Goal: Information Seeking & Learning: Learn about a topic

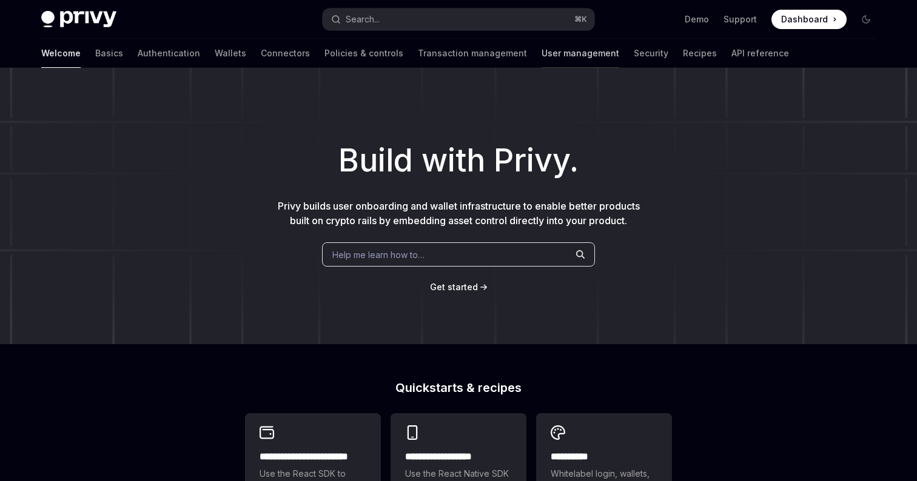
click at [541, 49] on link "User management" at bounding box center [580, 53] width 78 height 29
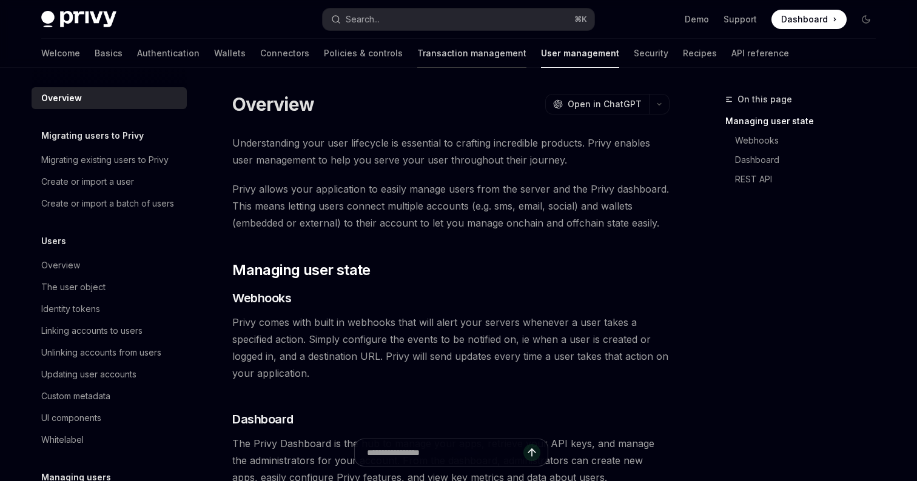
click at [435, 64] on link "Transaction management" at bounding box center [471, 53] width 109 height 29
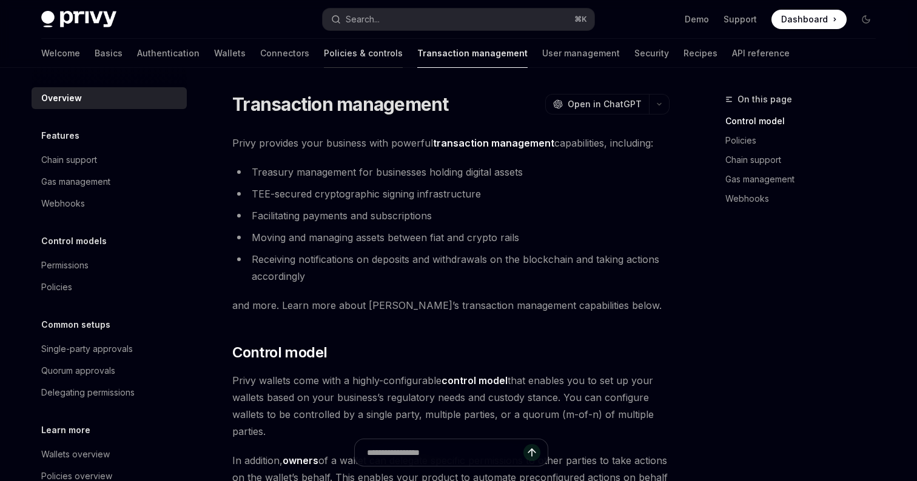
click at [324, 64] on link "Policies & controls" at bounding box center [363, 53] width 79 height 29
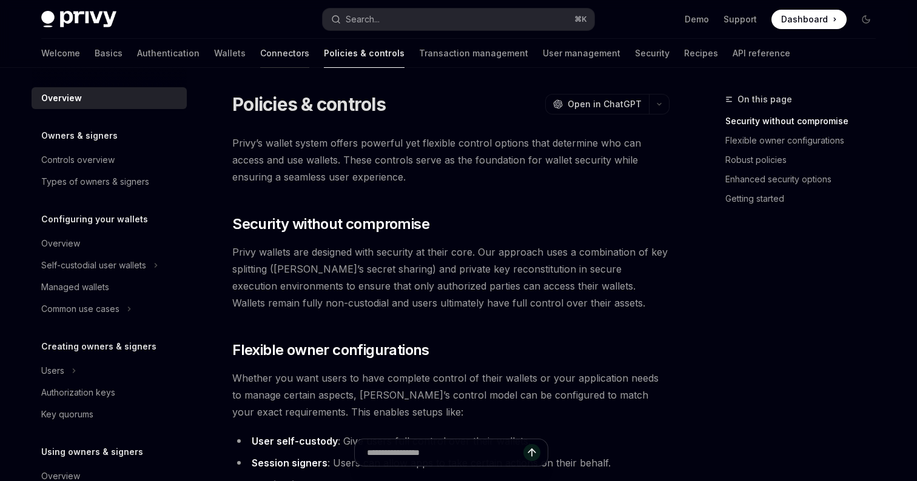
click at [260, 55] on link "Connectors" at bounding box center [284, 53] width 49 height 29
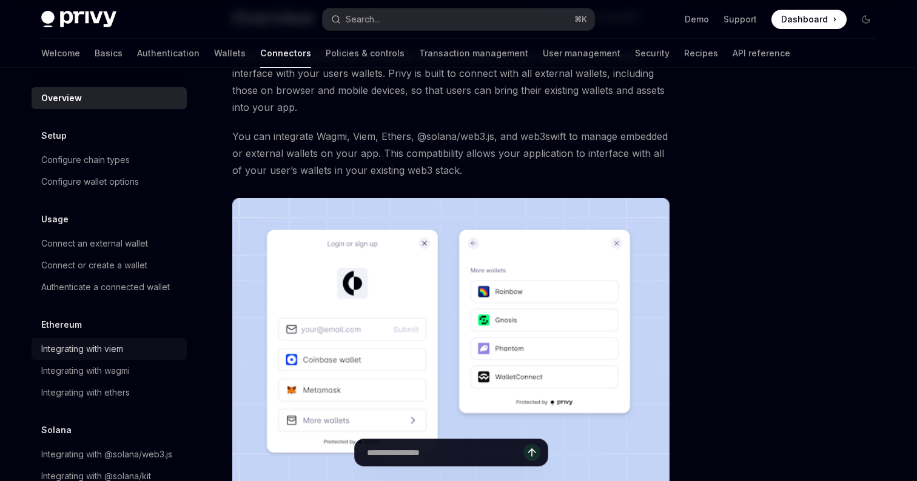
scroll to position [30, 0]
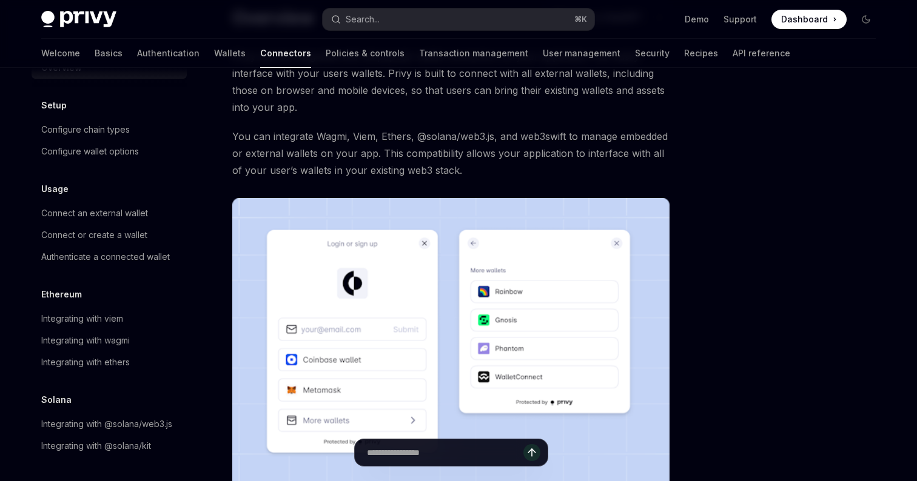
click at [105, 21] on img at bounding box center [78, 19] width 75 height 17
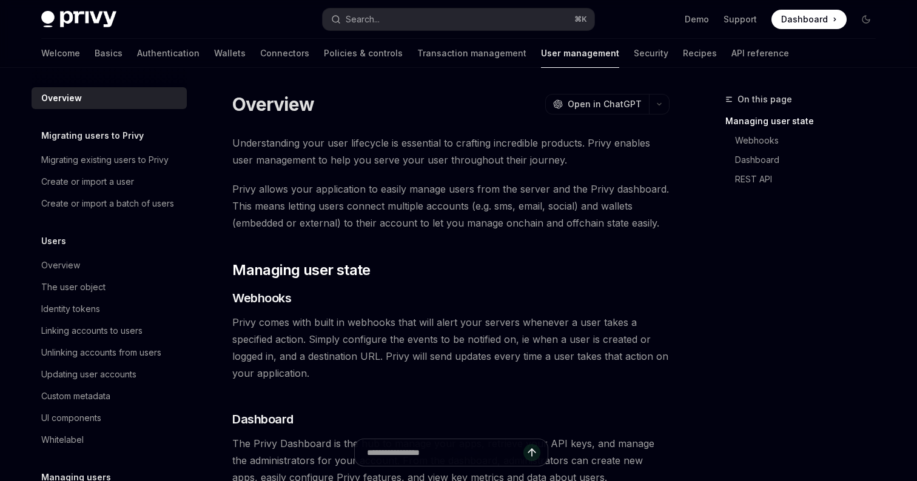
type textarea "*"
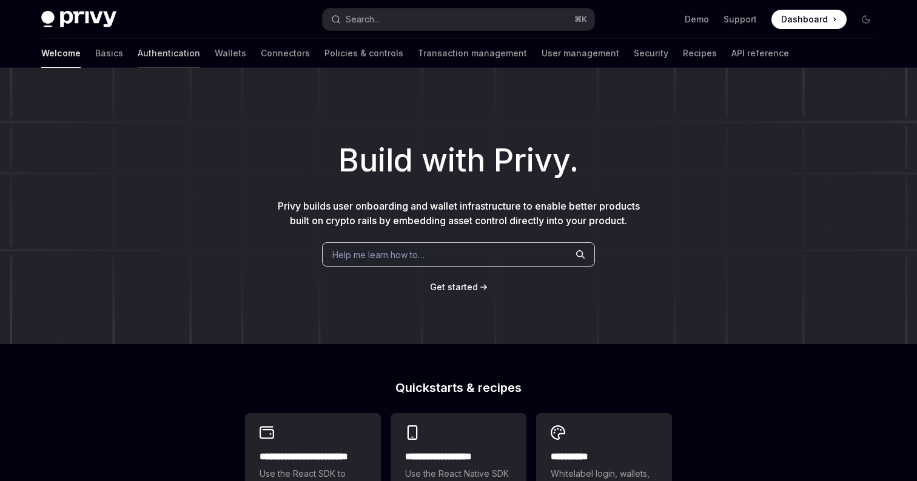
click at [138, 52] on link "Authentication" at bounding box center [169, 53] width 62 height 29
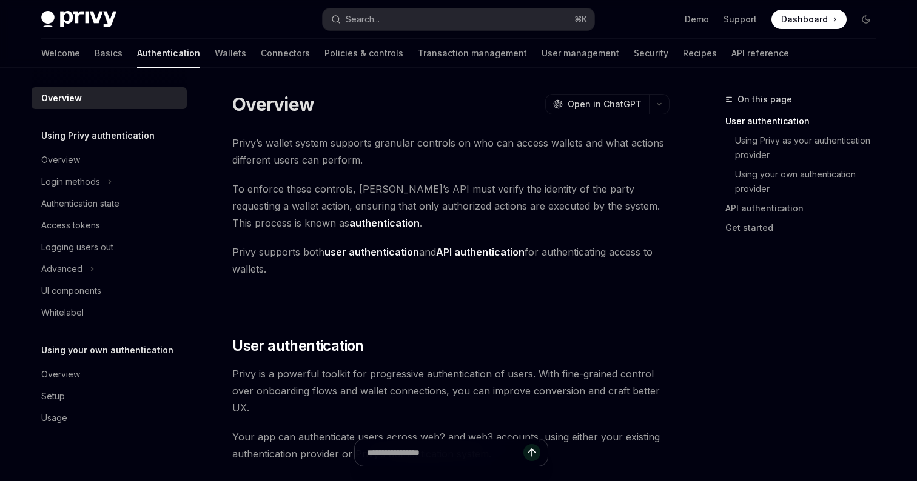
click at [36, 53] on div "Welcome Basics Authentication Wallets Connectors Policies & controls Transactio…" at bounding box center [458, 53] width 893 height 29
click at [95, 53] on link "Basics" at bounding box center [109, 53] width 28 height 29
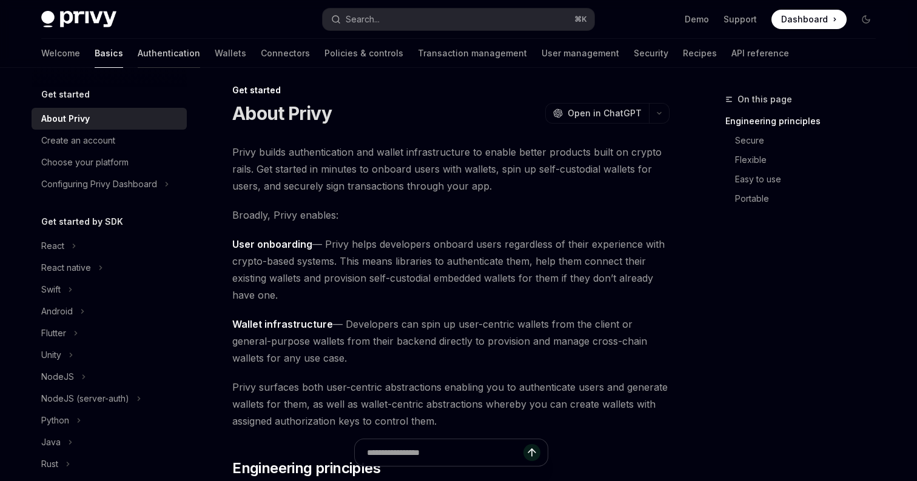
click at [138, 56] on link "Authentication" at bounding box center [169, 53] width 62 height 29
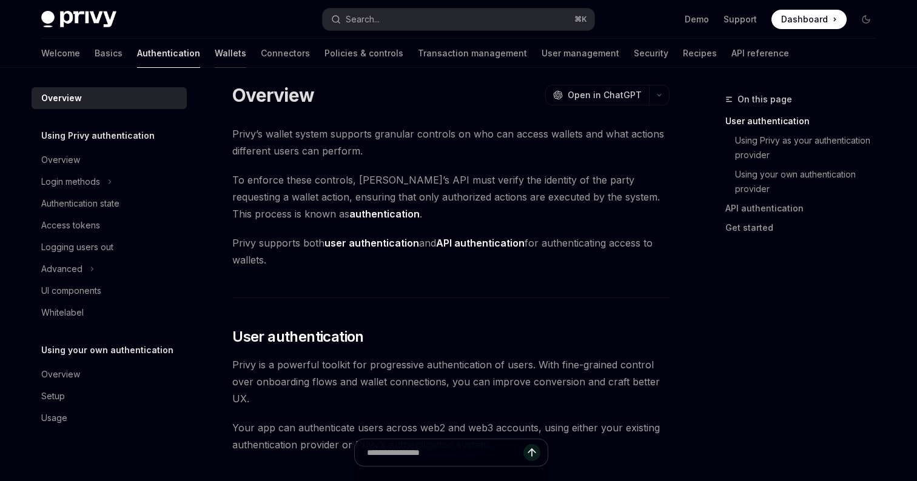
click at [215, 54] on link "Wallets" at bounding box center [231, 53] width 32 height 29
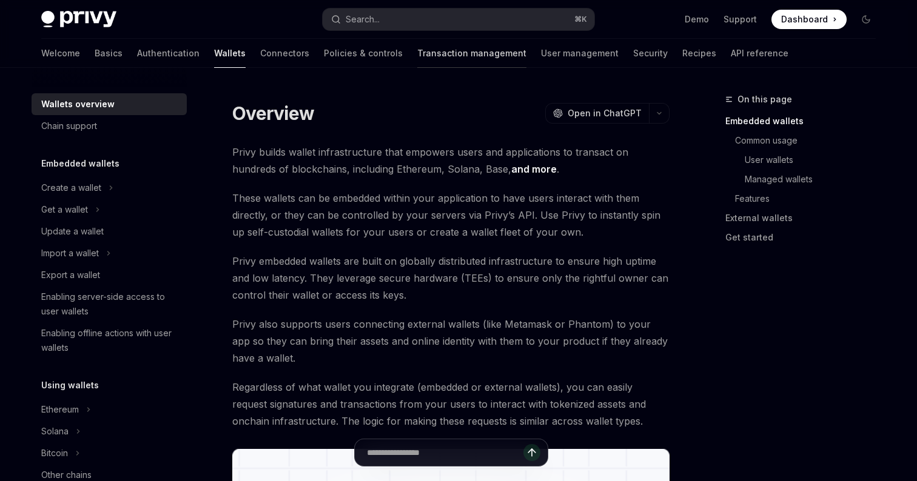
click at [420, 62] on link "Transaction management" at bounding box center [471, 53] width 109 height 29
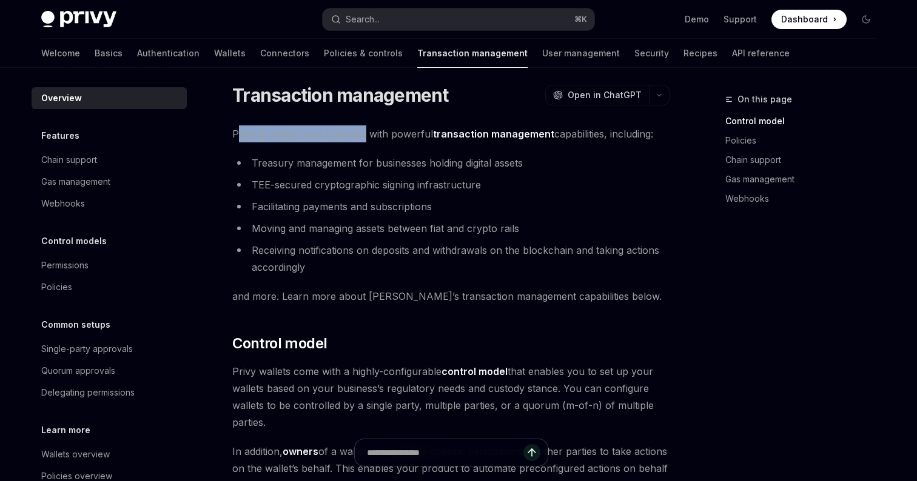
drag, startPoint x: 238, startPoint y: 135, endPoint x: 364, endPoint y: 136, distance: 125.5
click at [364, 136] on span "Privy provides your business with powerful transaction management capabilities,…" at bounding box center [450, 134] width 437 height 17
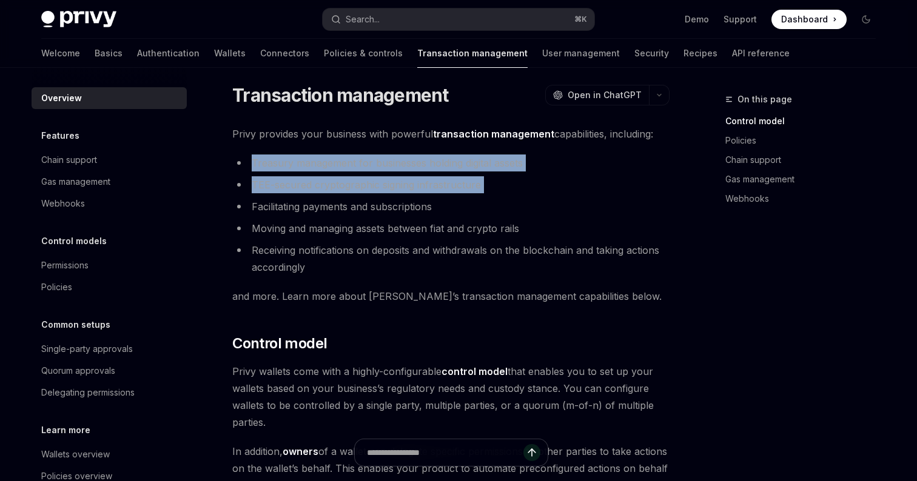
drag, startPoint x: 240, startPoint y: 166, endPoint x: 401, endPoint y: 193, distance: 163.7
click at [401, 193] on ul "Treasury management for businesses holding digital assets TEE-secured cryptogra…" at bounding box center [450, 215] width 437 height 121
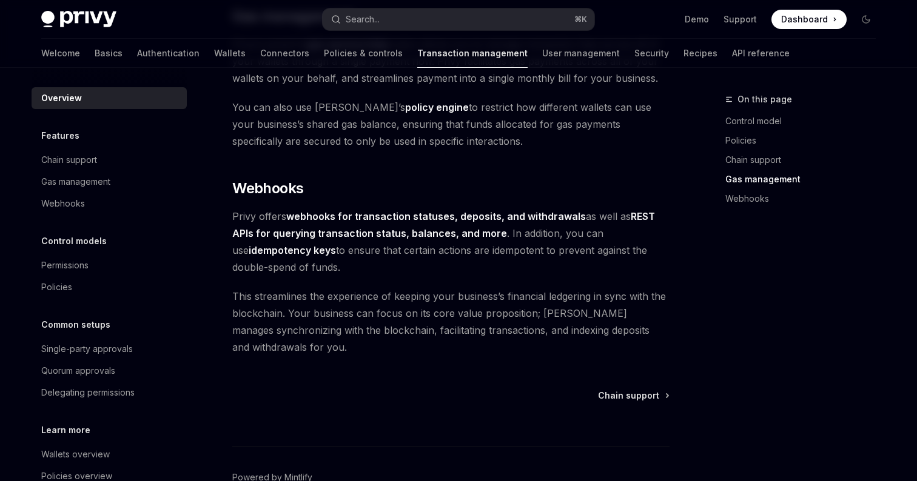
scroll to position [1116, 0]
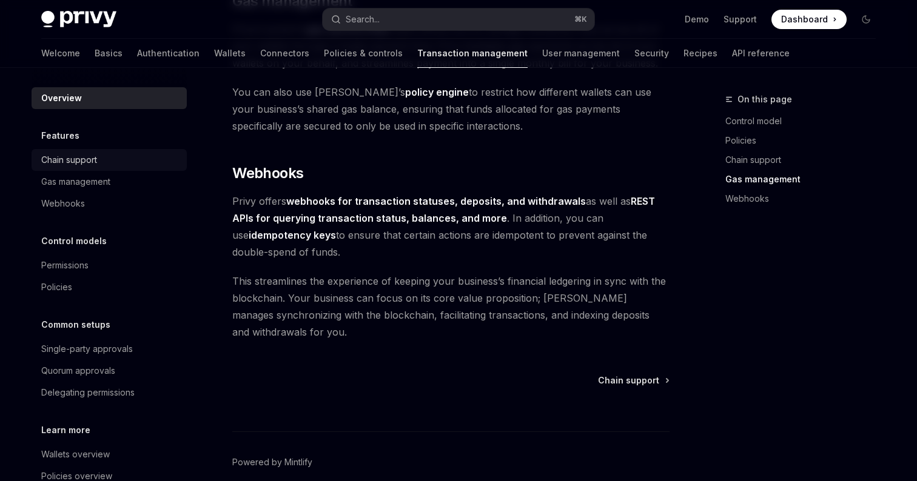
click at [98, 166] on div "Chain support" at bounding box center [110, 160] width 138 height 15
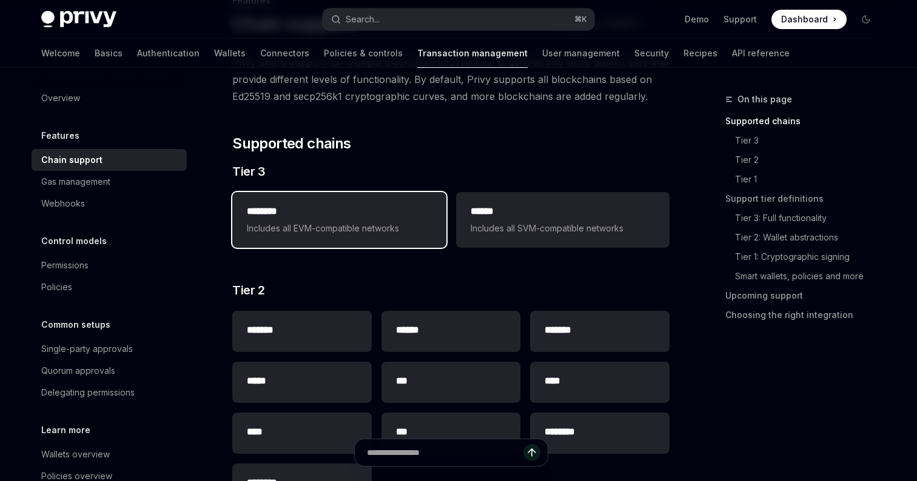
scroll to position [111, 0]
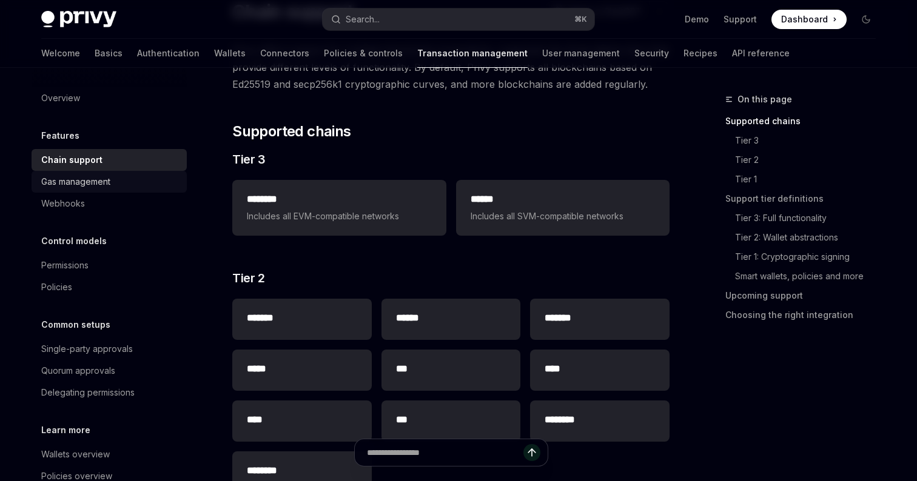
click at [87, 185] on div "Gas management" at bounding box center [75, 182] width 69 height 15
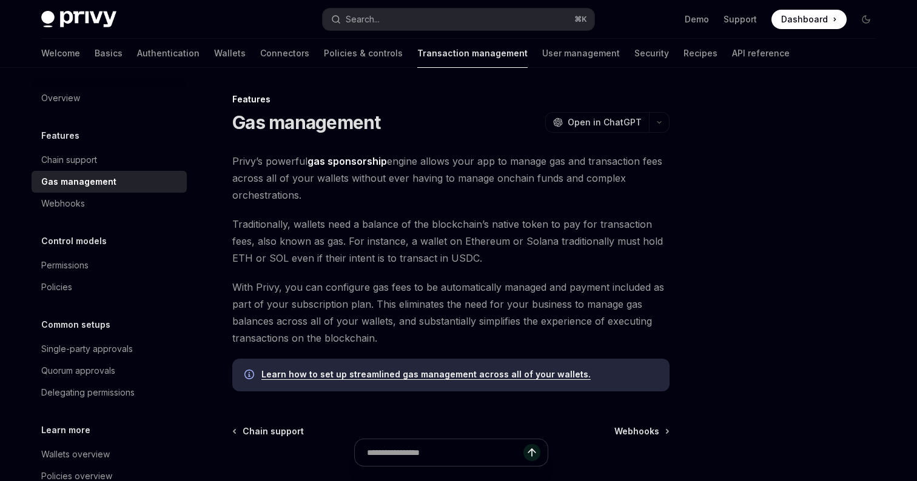
click at [87, 216] on div "Overview Features Chain support Gas management Webhooks Control models Permissi…" at bounding box center [109, 298] width 155 height 422
click at [81, 202] on div "Webhooks" at bounding box center [63, 203] width 44 height 15
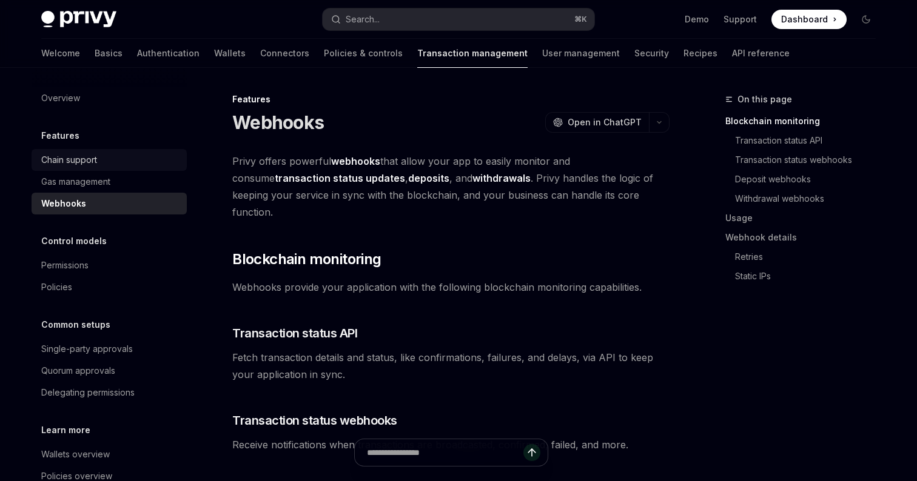
click at [100, 151] on link "Chain support" at bounding box center [109, 160] width 155 height 22
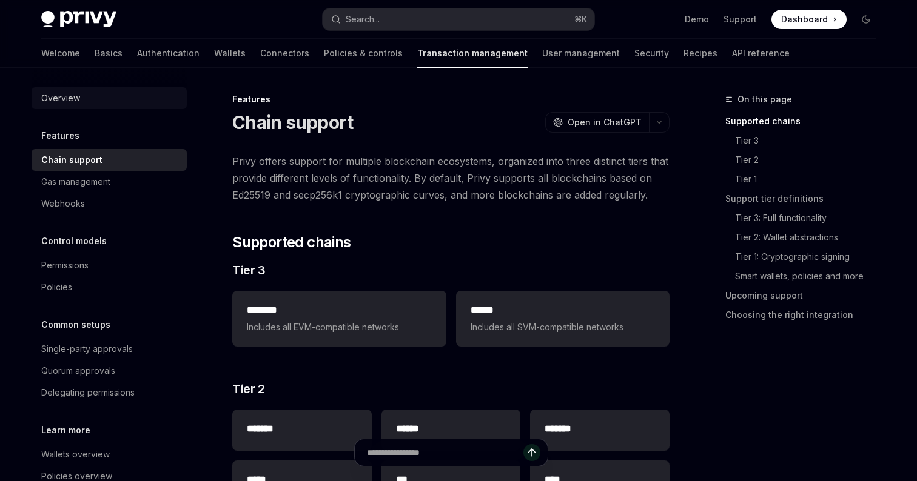
click at [112, 104] on div "Overview" at bounding box center [110, 98] width 138 height 15
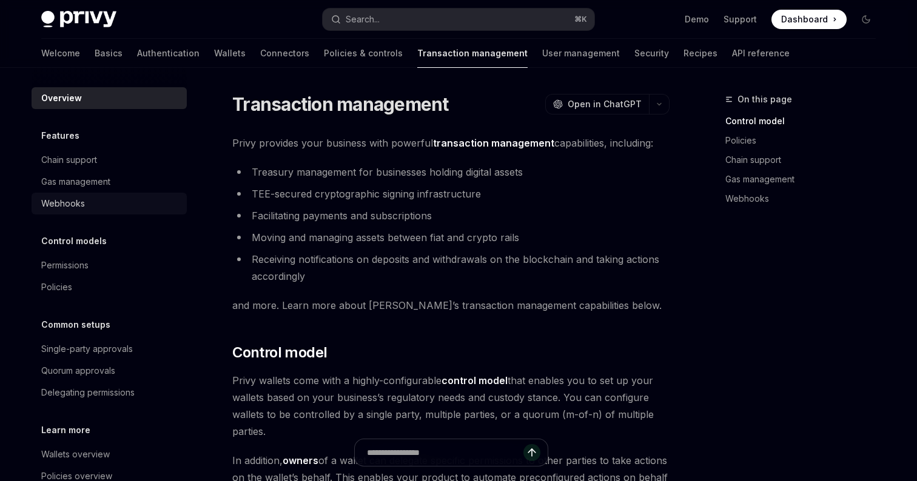
click at [58, 206] on div "Webhooks" at bounding box center [63, 203] width 44 height 15
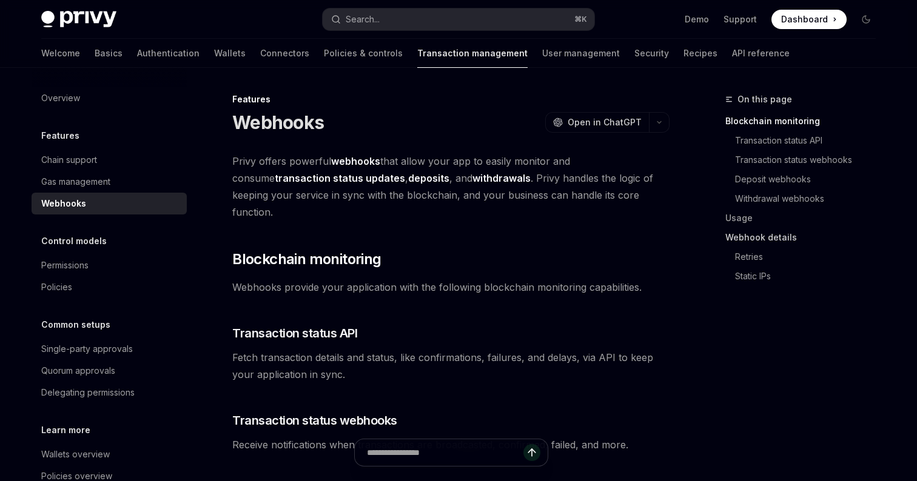
click at [748, 244] on link "Webhook details" at bounding box center [805, 237] width 160 height 19
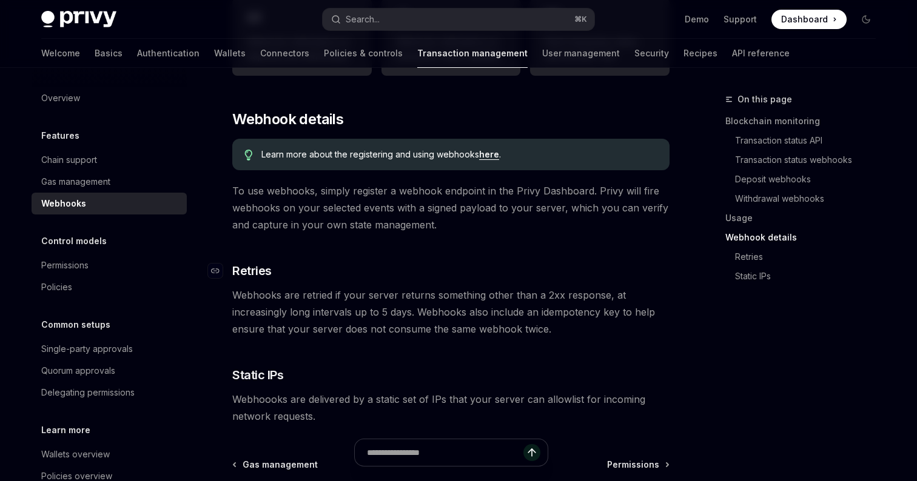
scroll to position [689, 0]
click at [92, 156] on div "Chain support" at bounding box center [69, 160] width 56 height 15
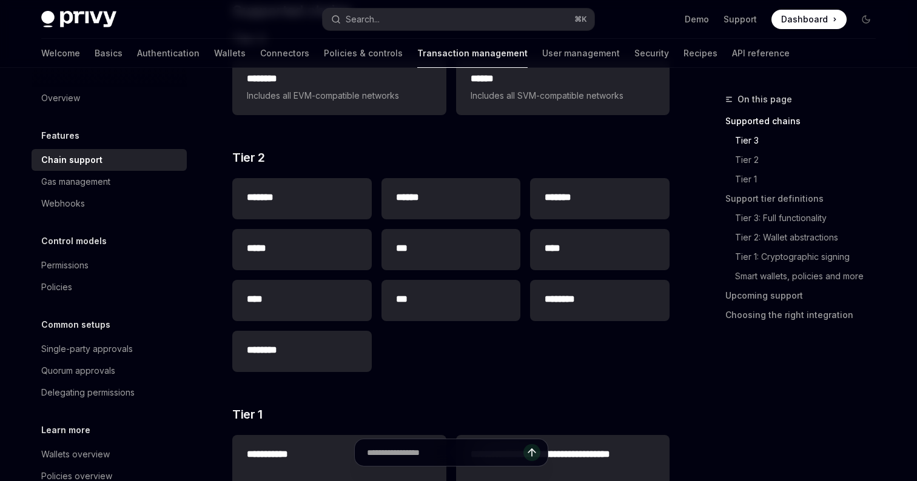
scroll to position [235, 0]
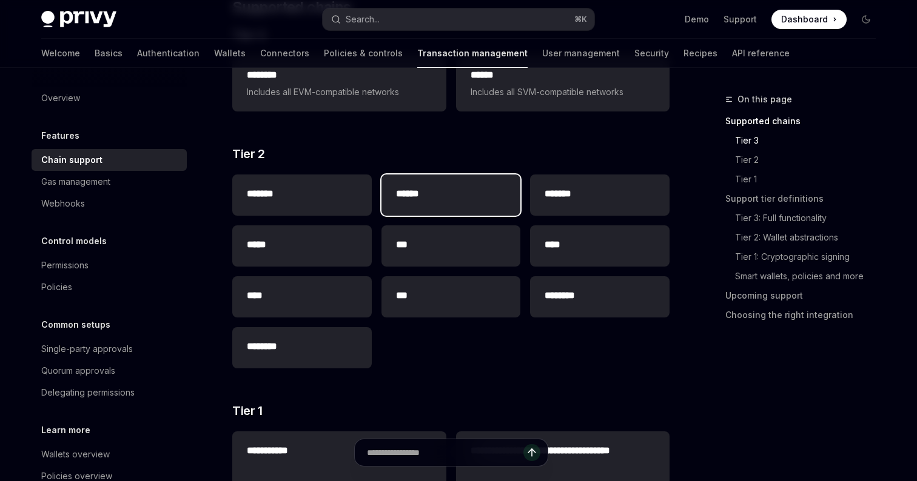
click at [474, 206] on div "******" at bounding box center [450, 195] width 139 height 41
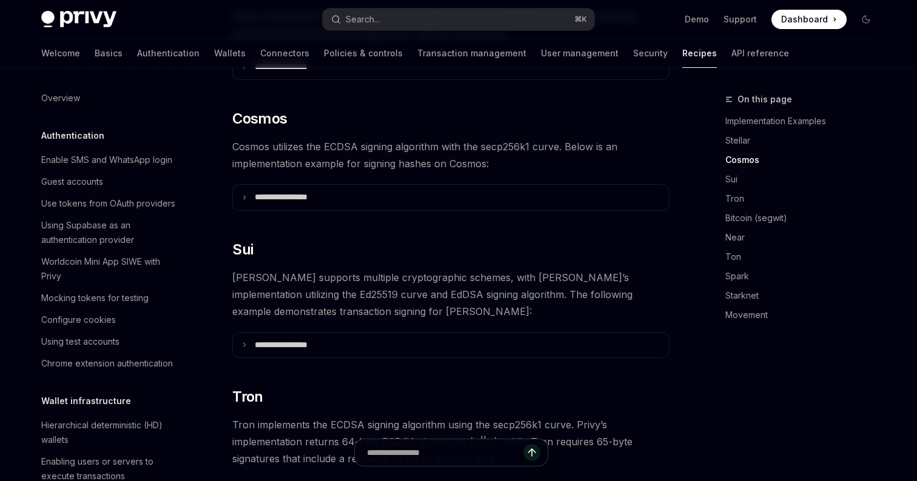
scroll to position [304, 0]
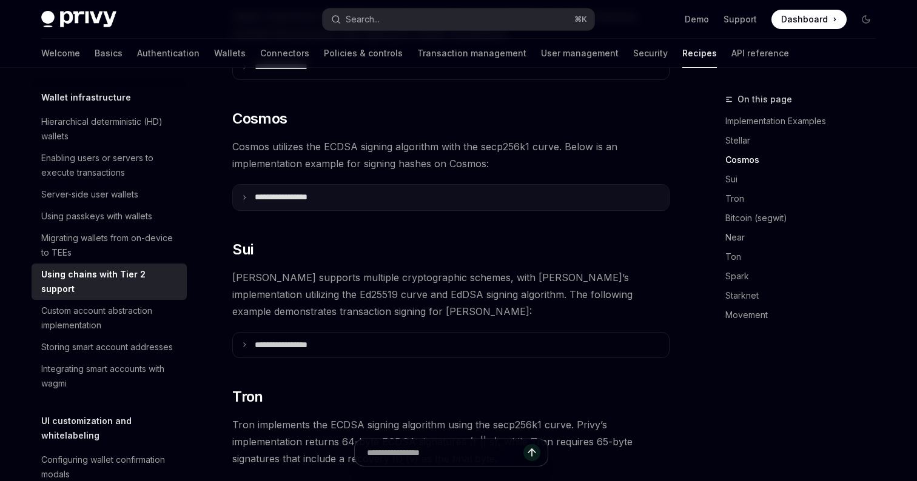
click at [315, 192] on p "**********" at bounding box center [296, 197] width 82 height 11
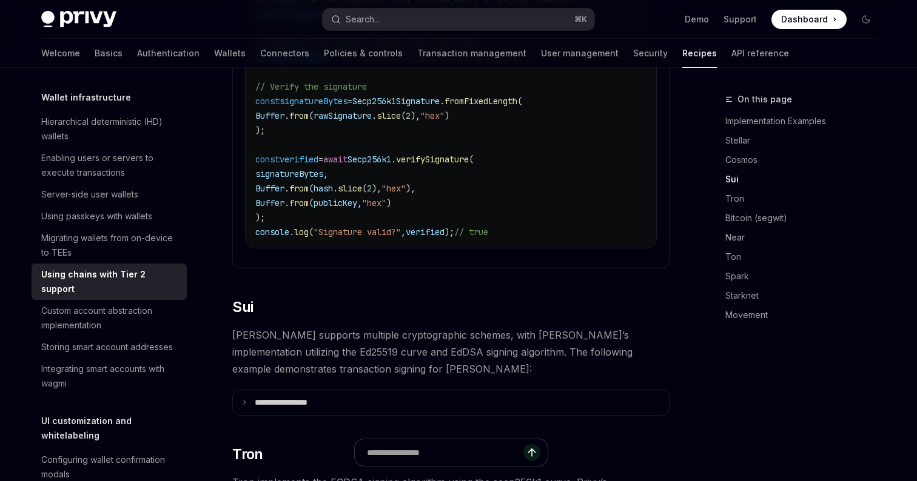
scroll to position [793, 0]
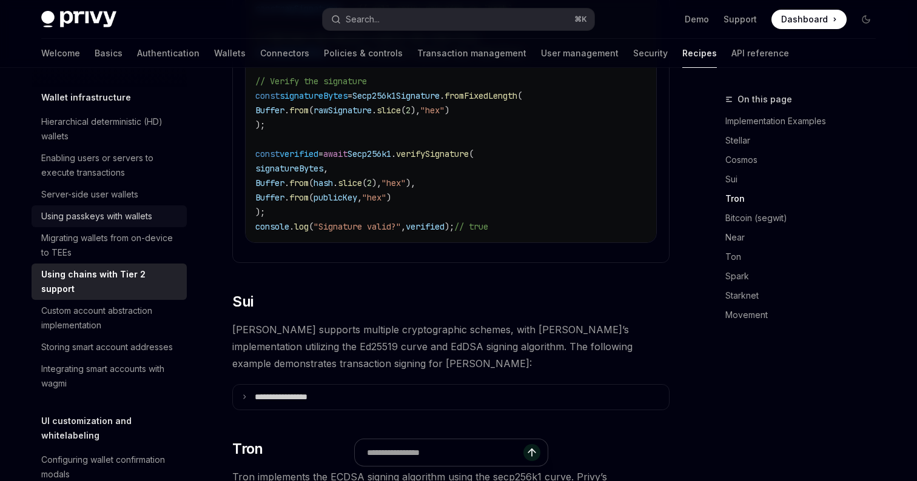
click at [144, 213] on div "Using passkeys with wallets" at bounding box center [96, 216] width 111 height 15
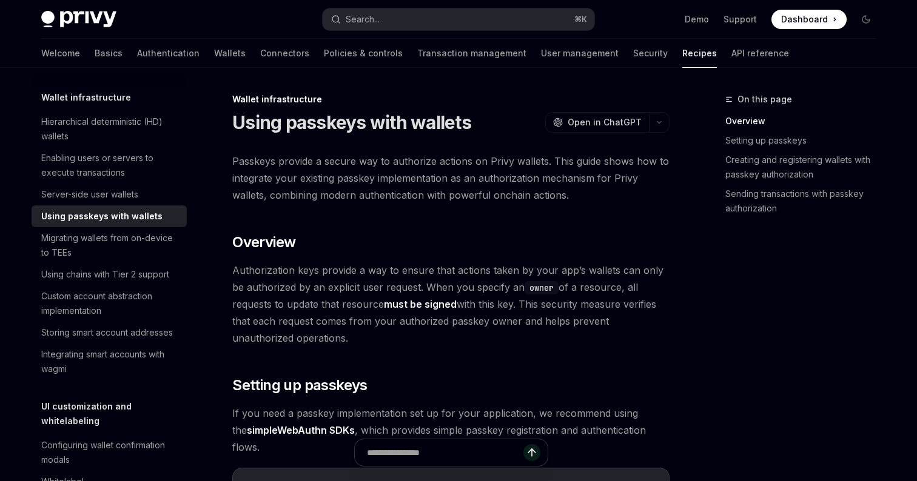
type textarea "*"
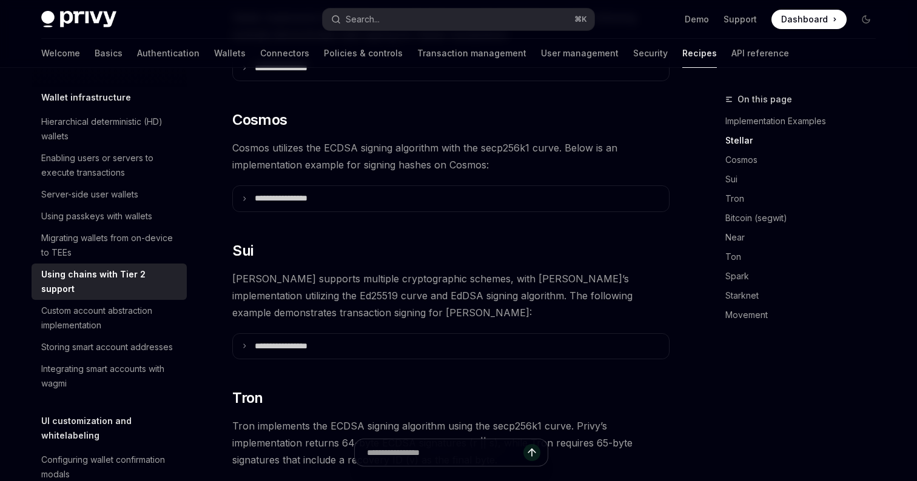
scroll to position [474, 0]
